Goal: Transaction & Acquisition: Purchase product/service

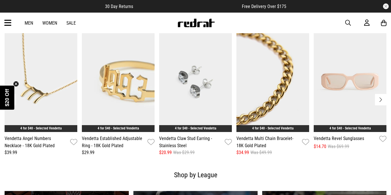
scroll to position [709, 0]
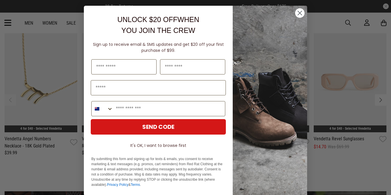
click at [341, 23] on div "Close dialog UNLOCK $20 OFF WHEN YOU JOIN THE CREW Sign up to receive email & S…" at bounding box center [195, 97] width 391 height 195
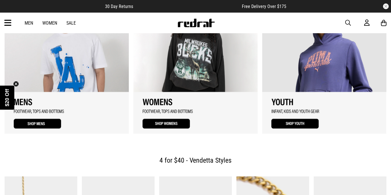
scroll to position [559, 0]
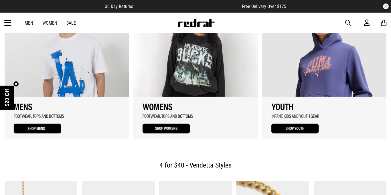
click at [25, 21] on link "Men" at bounding box center [29, 22] width 9 height 5
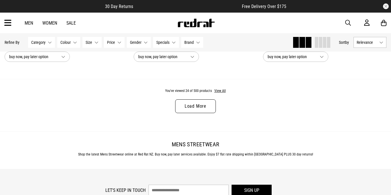
scroll to position [1752, 0]
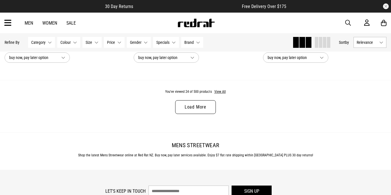
click at [197, 108] on link "Load More" at bounding box center [195, 107] width 41 height 14
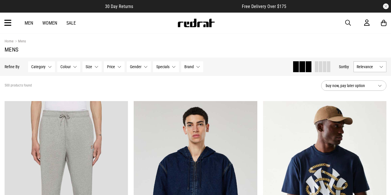
click at [47, 67] on button "Category None selected" at bounding box center [41, 66] width 27 height 11
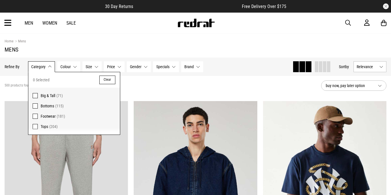
click at [48, 105] on span "Bottoms" at bounding box center [47, 106] width 13 height 5
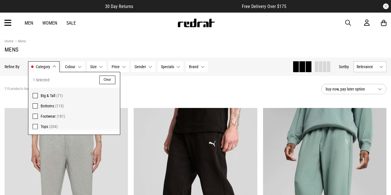
click at [151, 92] on div "115 products found Active Filters Bottoms Clear" at bounding box center [161, 88] width 312 height 17
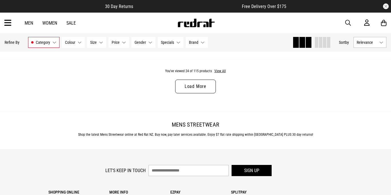
scroll to position [1780, 0]
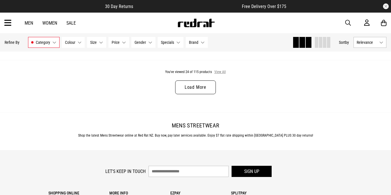
click at [217, 71] on button "View All" at bounding box center [220, 72] width 12 height 5
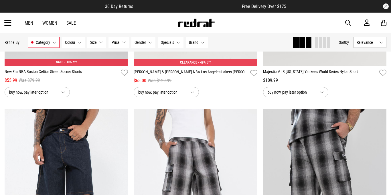
scroll to position [4312, 0]
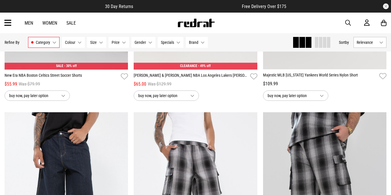
click at [49, 43] on span "Category" at bounding box center [43, 42] width 14 height 5
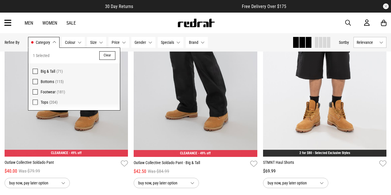
scroll to position [4659, 0]
